Goal: Information Seeking & Learning: Learn about a topic

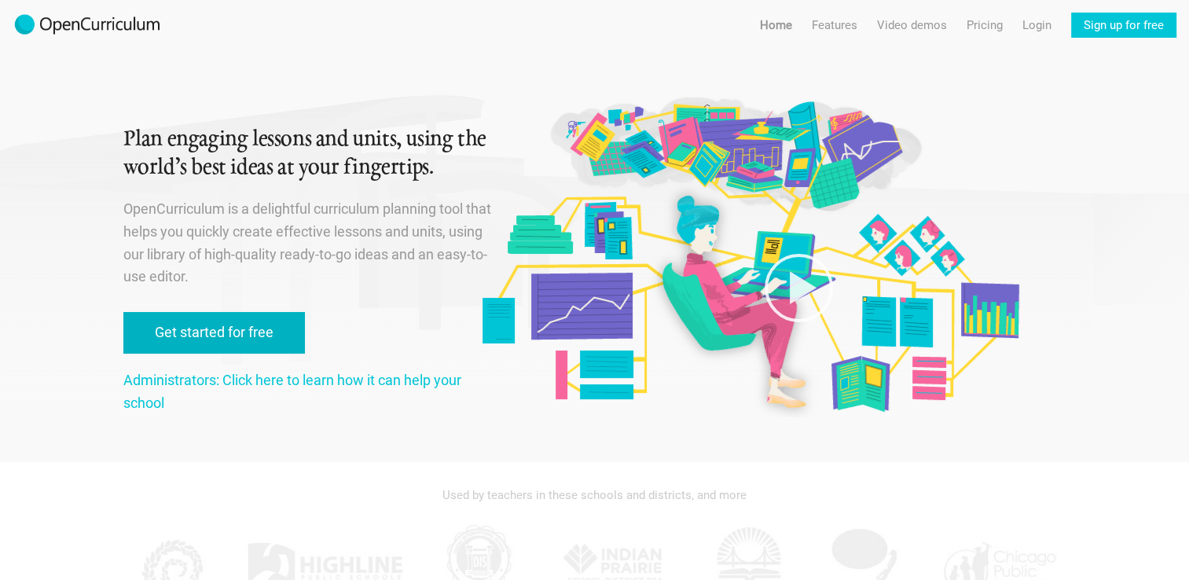
click at [251, 344] on link "Get started for free" at bounding box center [214, 333] width 182 height 42
click at [291, 339] on link "Get started for free" at bounding box center [214, 333] width 182 height 42
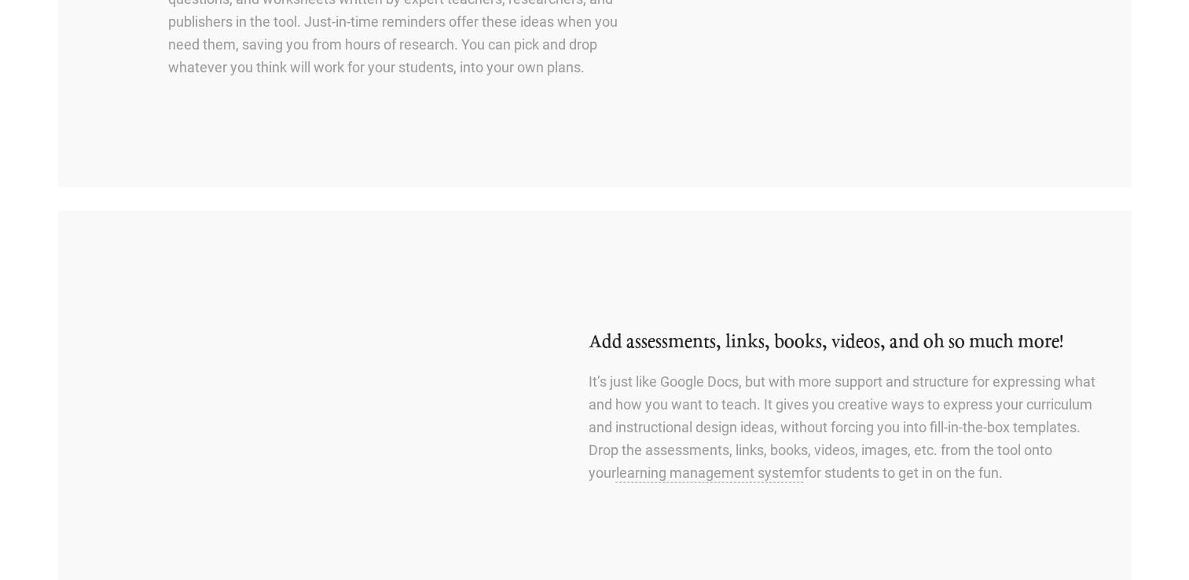
scroll to position [869, 0]
click at [236, 377] on img at bounding box center [283, 405] width 393 height 393
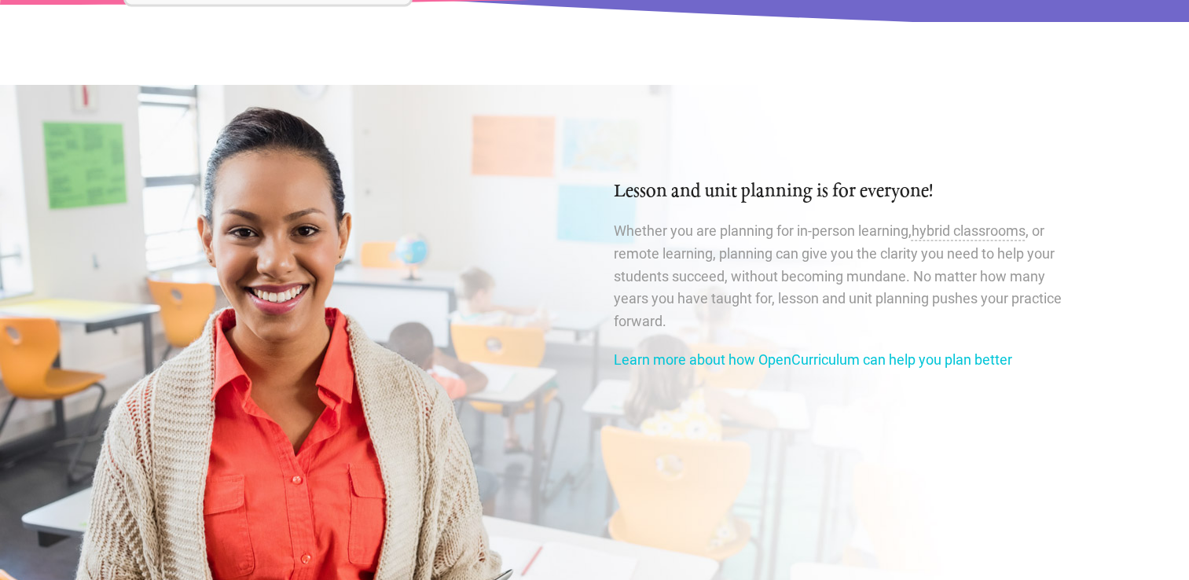
scroll to position [2638, 0]
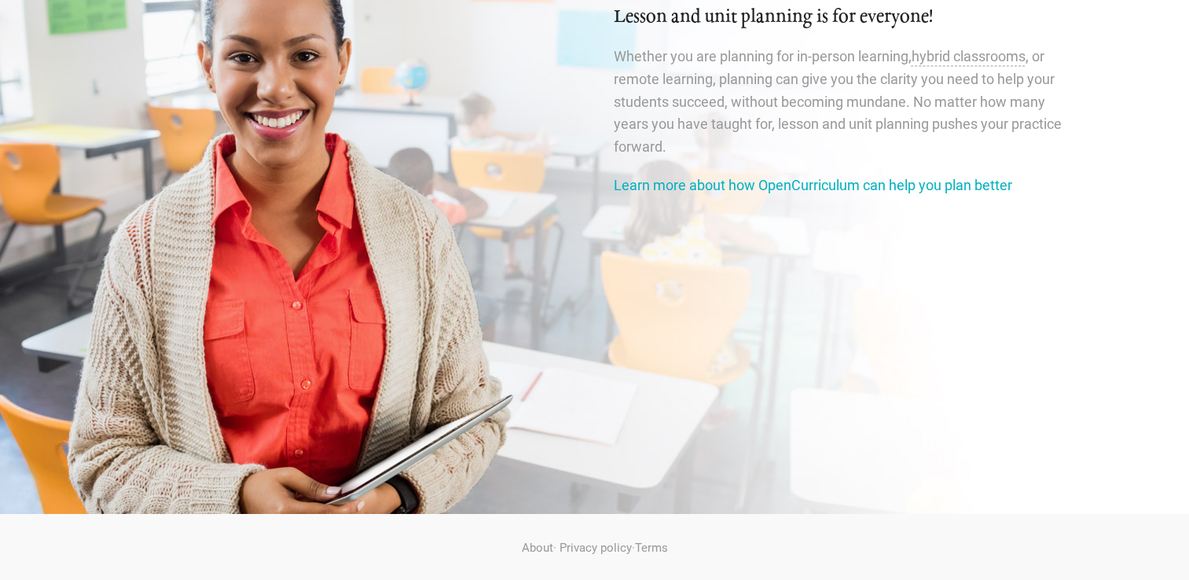
click at [961, 184] on link "Learn more about how OpenCurriculum can help you plan better" at bounding box center [813, 185] width 398 height 17
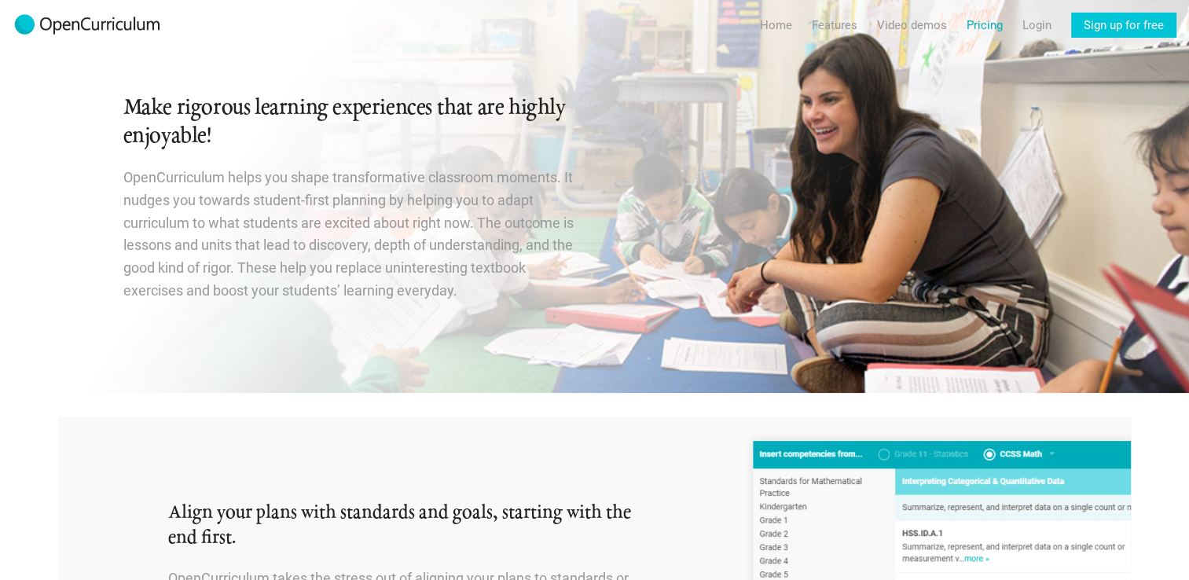
click at [990, 28] on link "Pricing" at bounding box center [985, 25] width 36 height 25
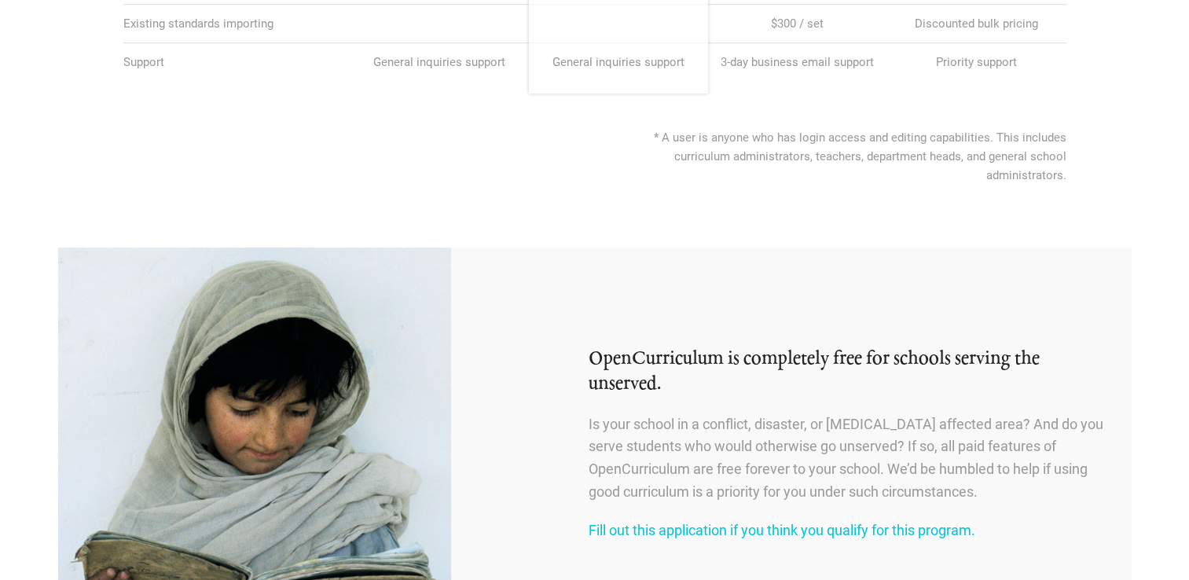
scroll to position [1451, 0]
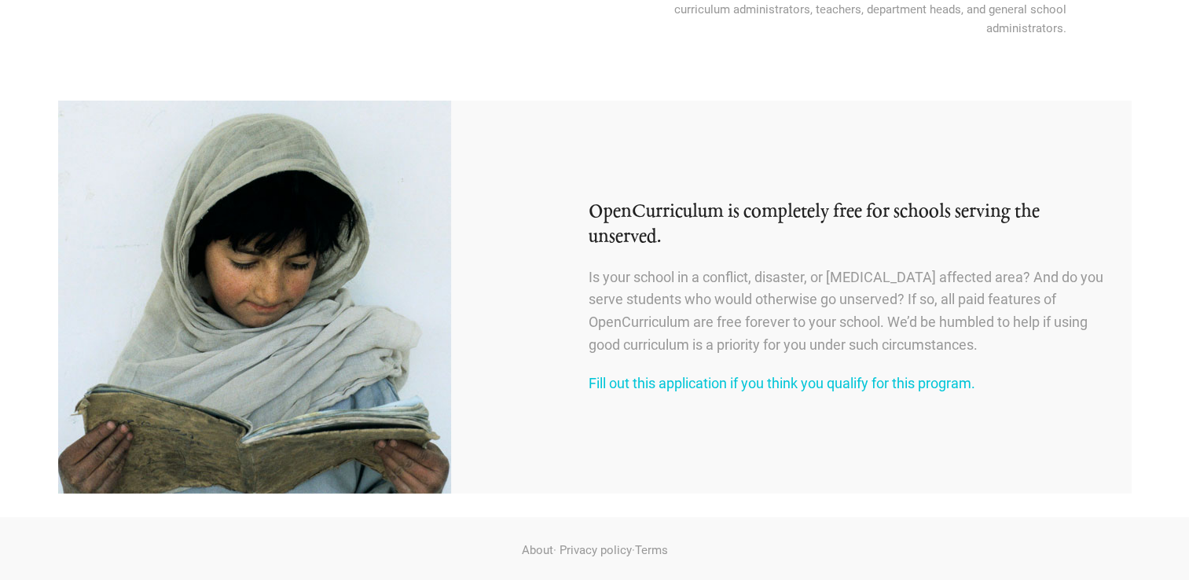
click at [223, 402] on img at bounding box center [254, 297] width 393 height 393
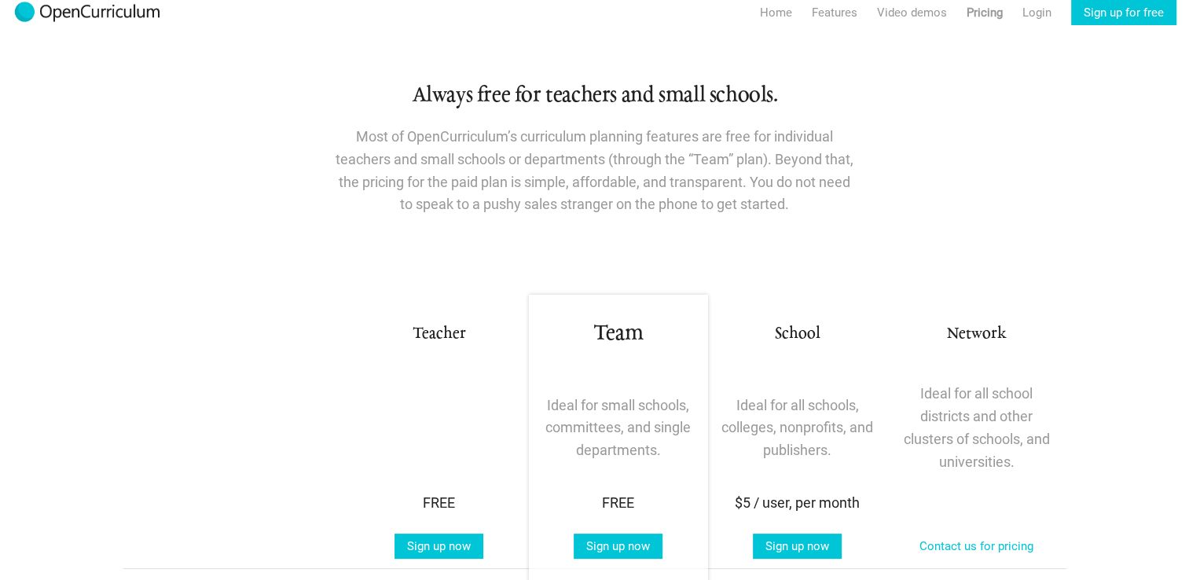
scroll to position [0, 0]
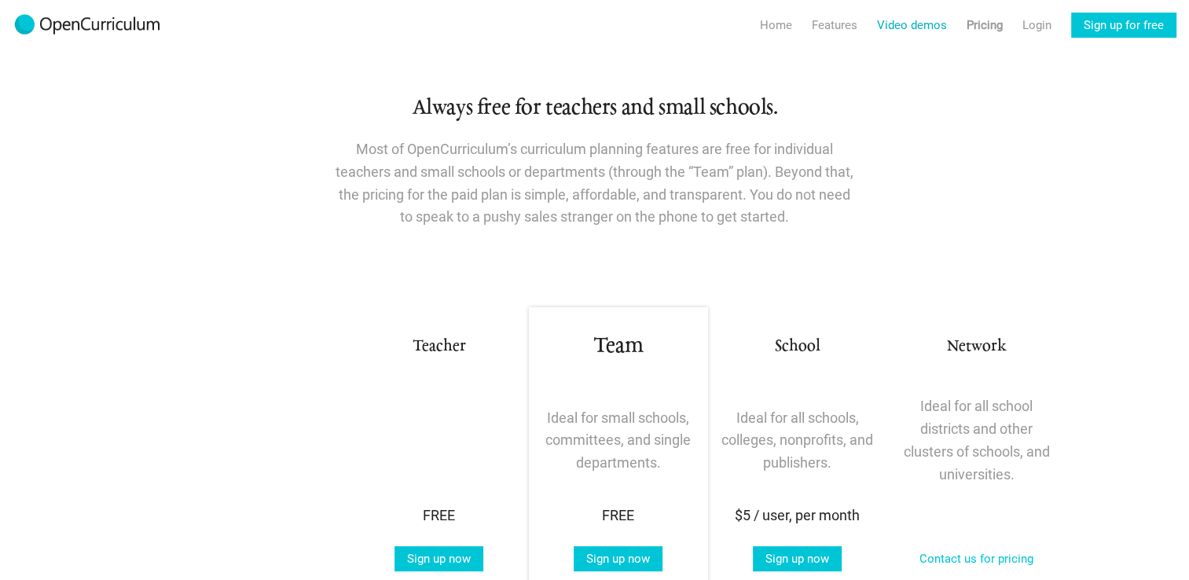
click at [924, 24] on link "Video demos" at bounding box center [912, 25] width 70 height 25
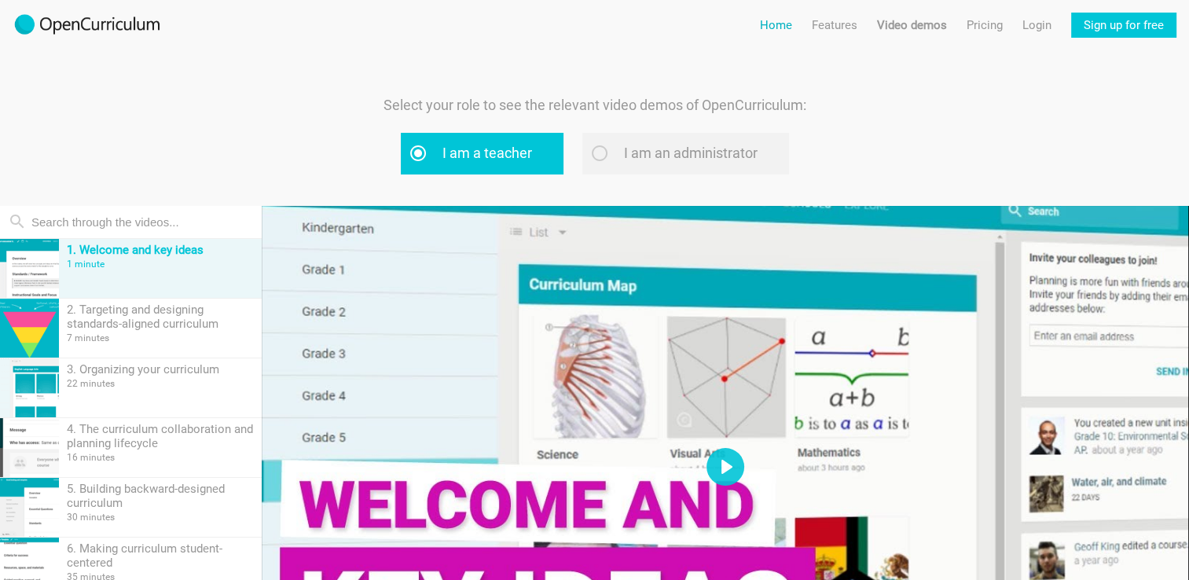
click at [768, 27] on link "Home" at bounding box center [776, 25] width 32 height 25
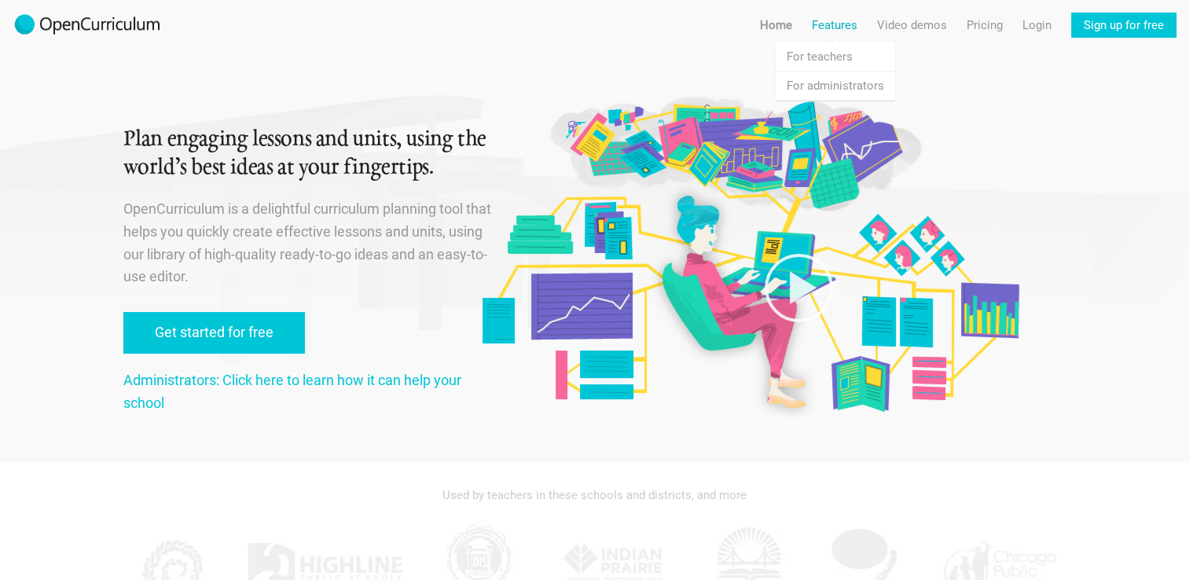
click at [837, 23] on link "Features" at bounding box center [835, 25] width 46 height 25
click at [919, 35] on link "Video demos" at bounding box center [912, 25] width 70 height 25
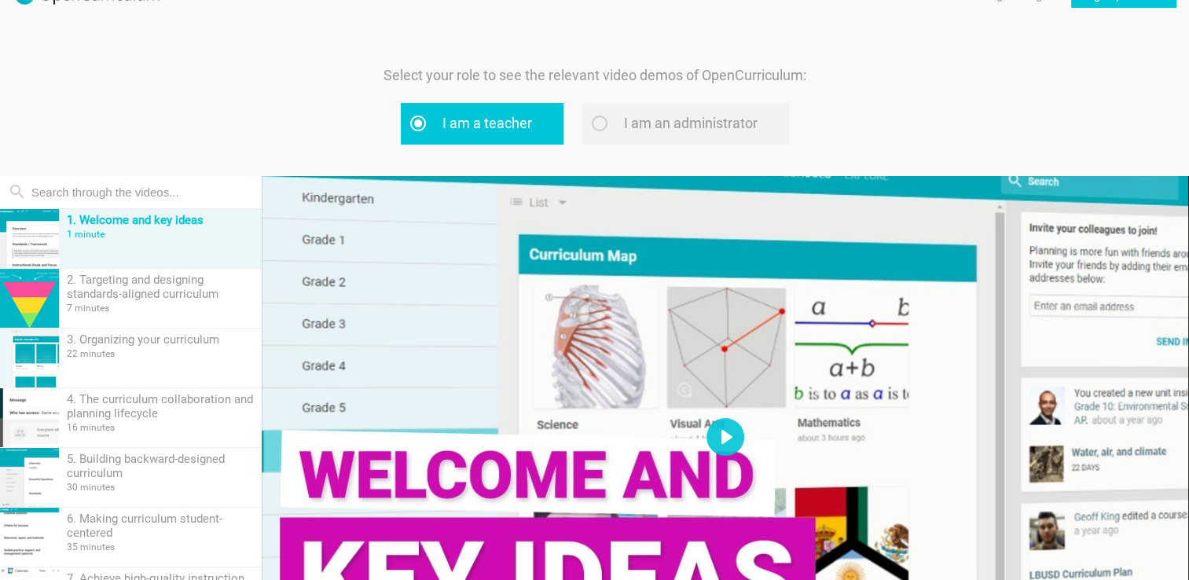
scroll to position [31, 0]
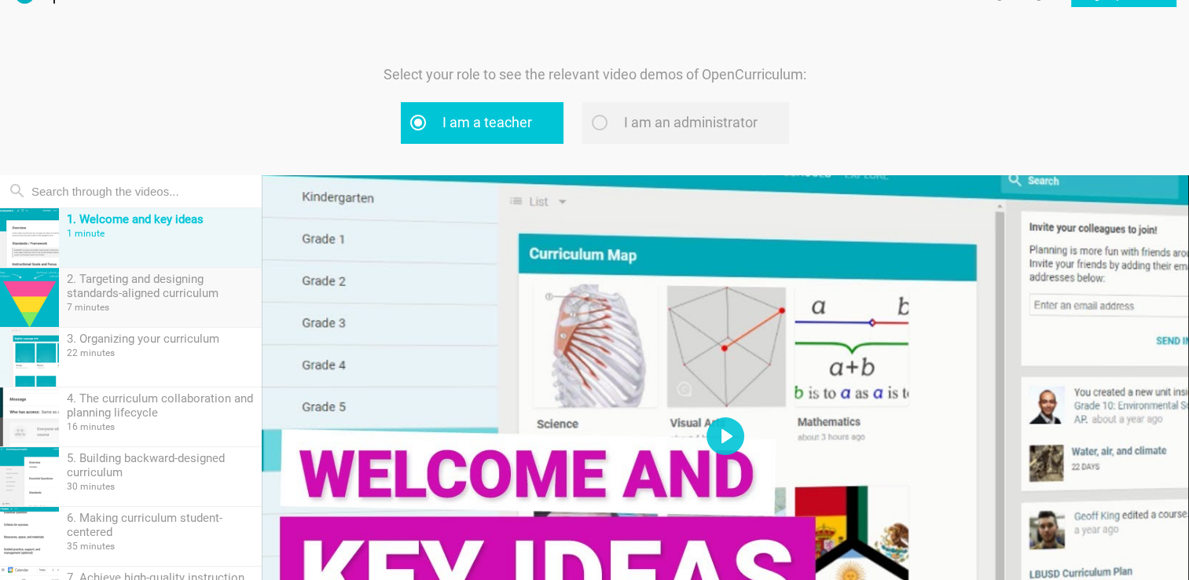
click at [138, 326] on div "2. Targeting and designing standards-aligned curriculum 7 minutes" at bounding box center [131, 298] width 262 height 60
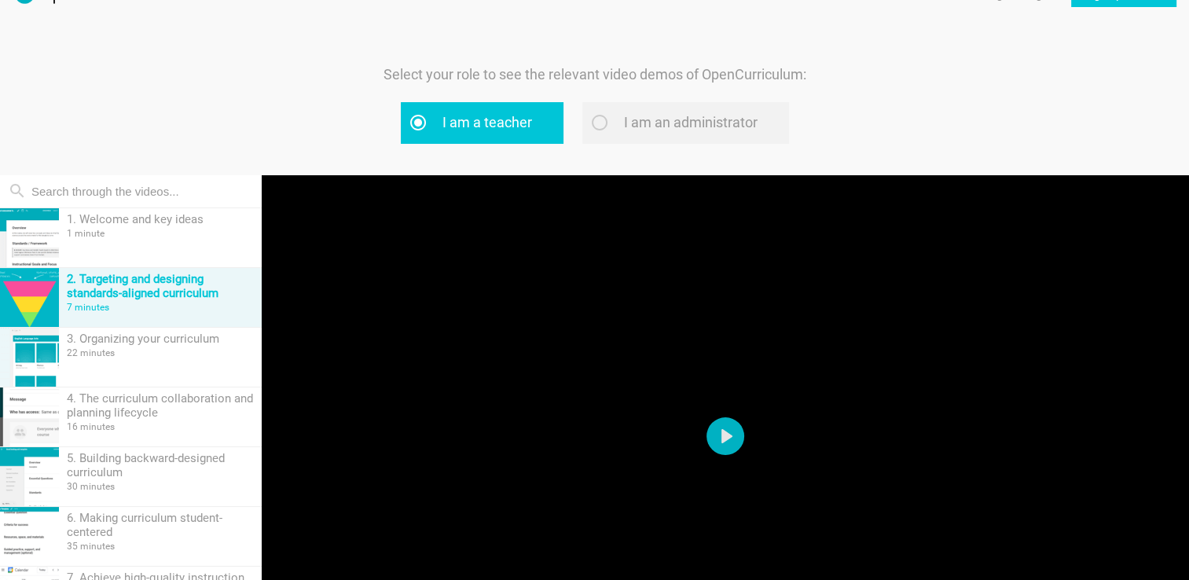
scroll to position [213, 0]
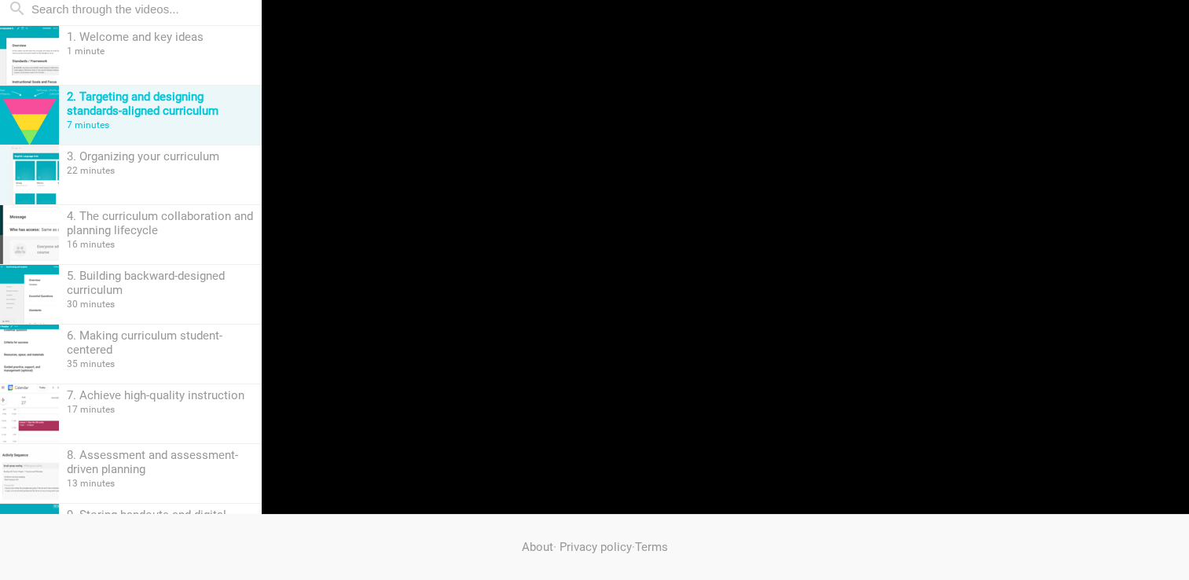
type input "0.07"
click at [336, 363] on div at bounding box center [725, 254] width 927 height 522
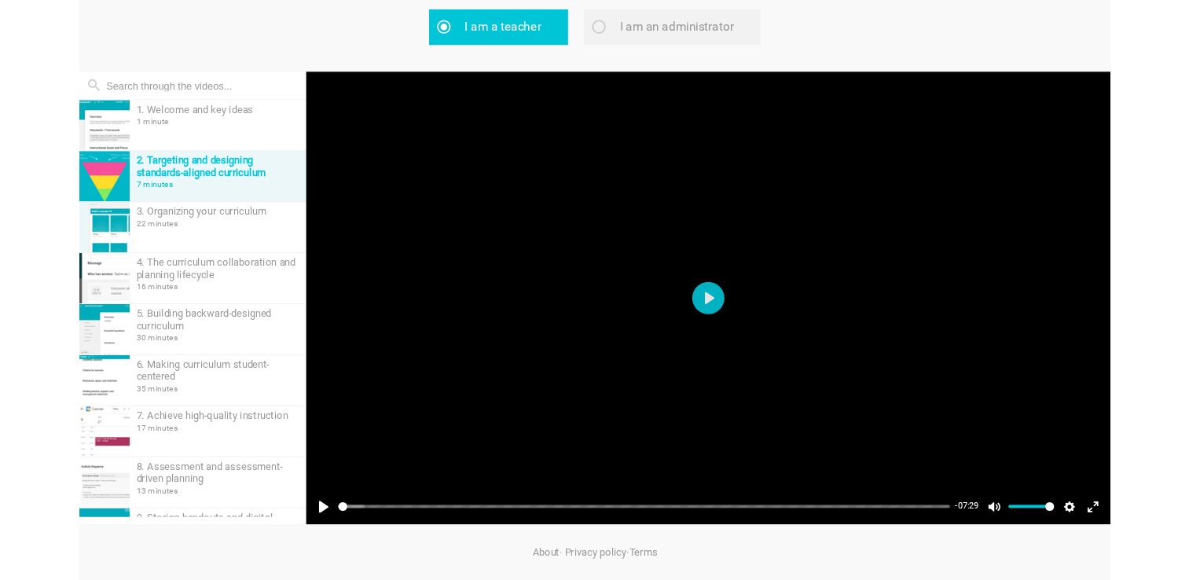
scroll to position [117, 0]
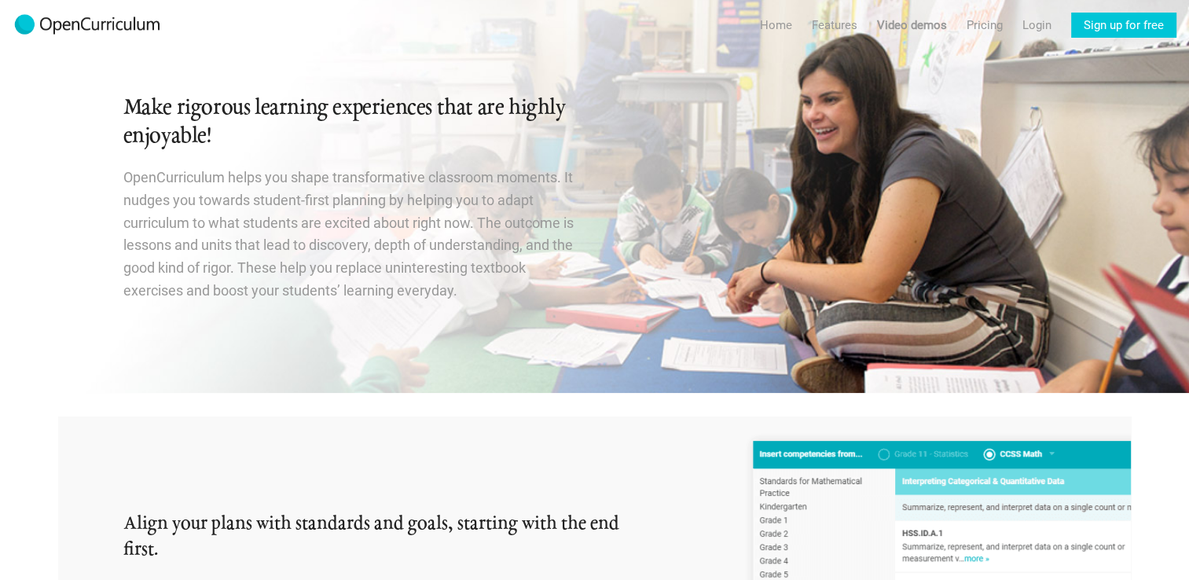
scroll to position [2638, 0]
